Goal: Find specific page/section: Find specific page/section

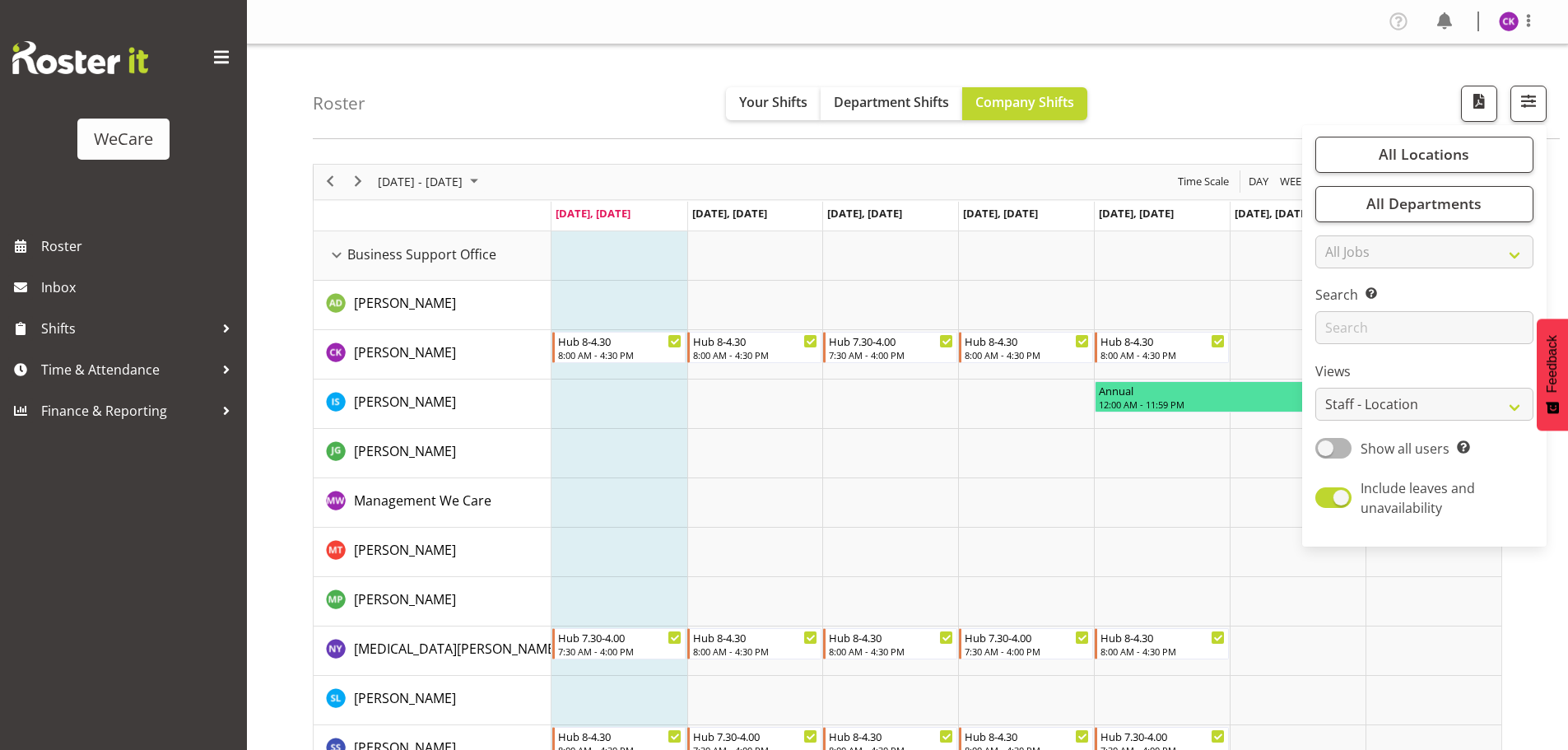
select select "location"
